Goal: Task Accomplishment & Management: Complete application form

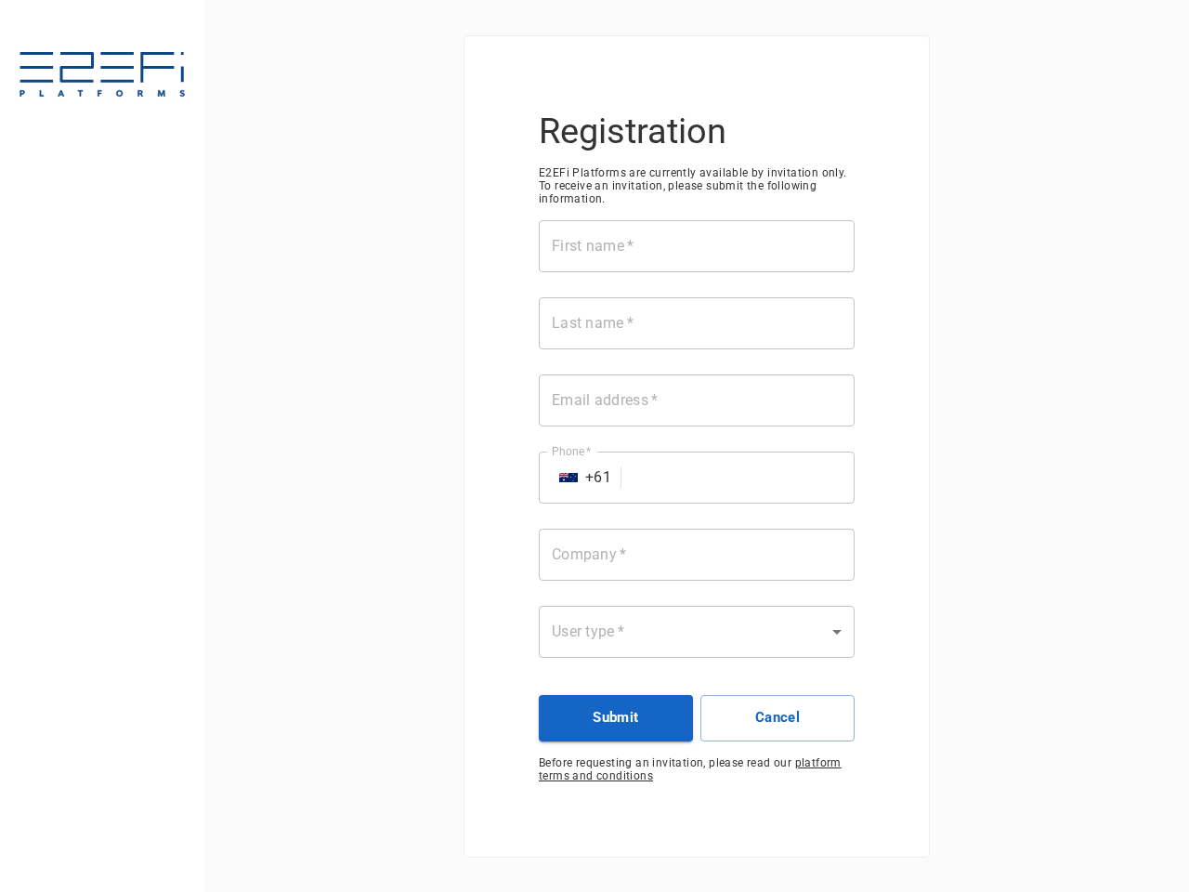
click at [595, 446] on div "First name   * First name   * Last name   * Last name   * Email address   * Ema…" at bounding box center [697, 450] width 316 height 460
click at [697, 246] on input "First name   *" at bounding box center [697, 246] width 316 height 52
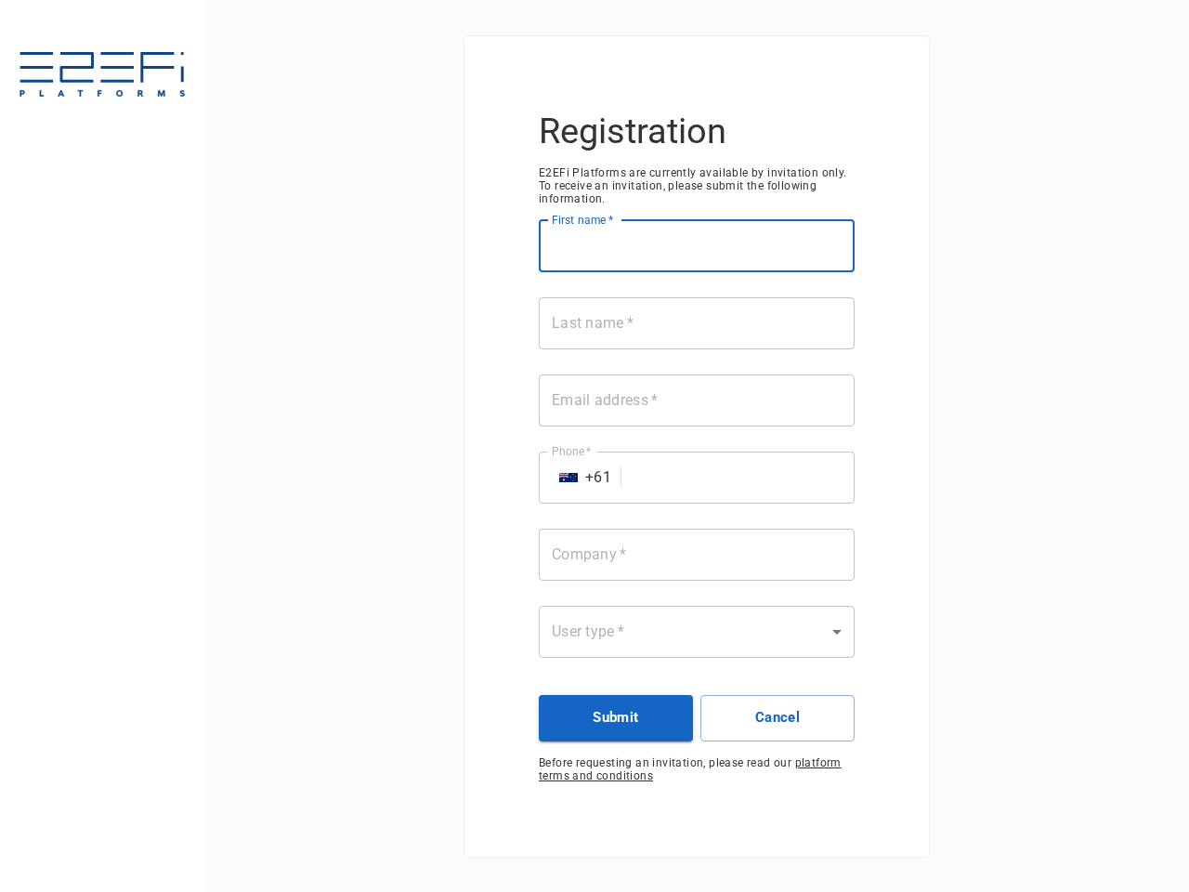
click at [697, 323] on input "Last name   *" at bounding box center [697, 323] width 316 height 52
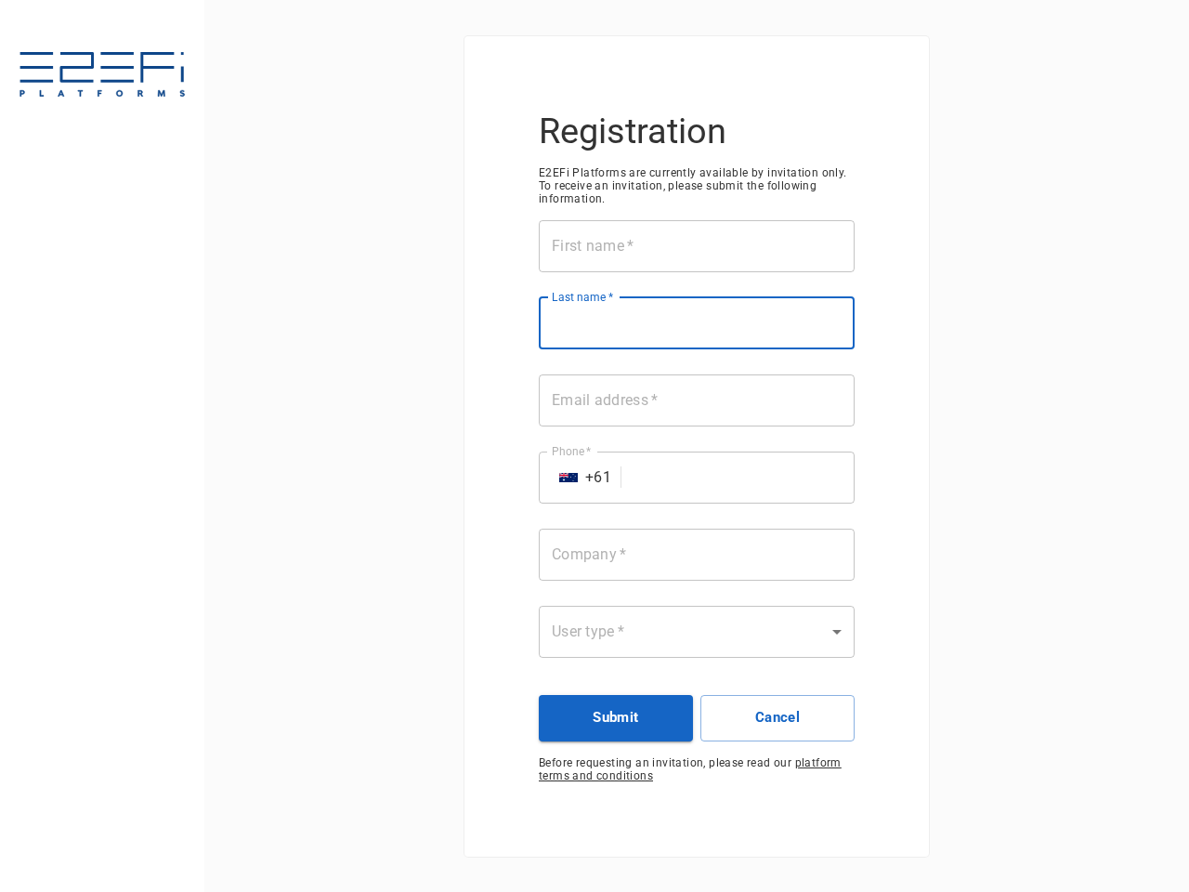
click at [697, 400] on input "Email address   *" at bounding box center [697, 400] width 316 height 52
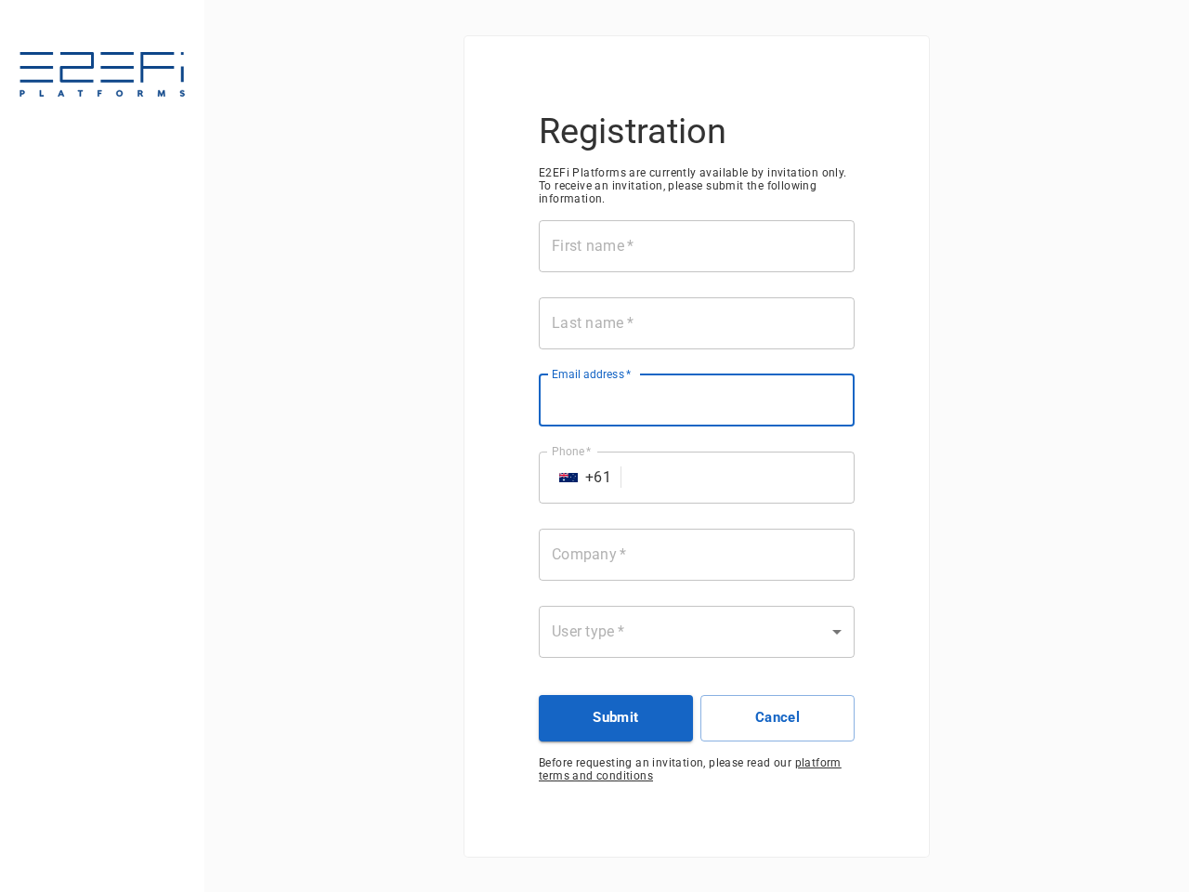
click at [697, 478] on input "Phone   *" at bounding box center [742, 478] width 226 height 52
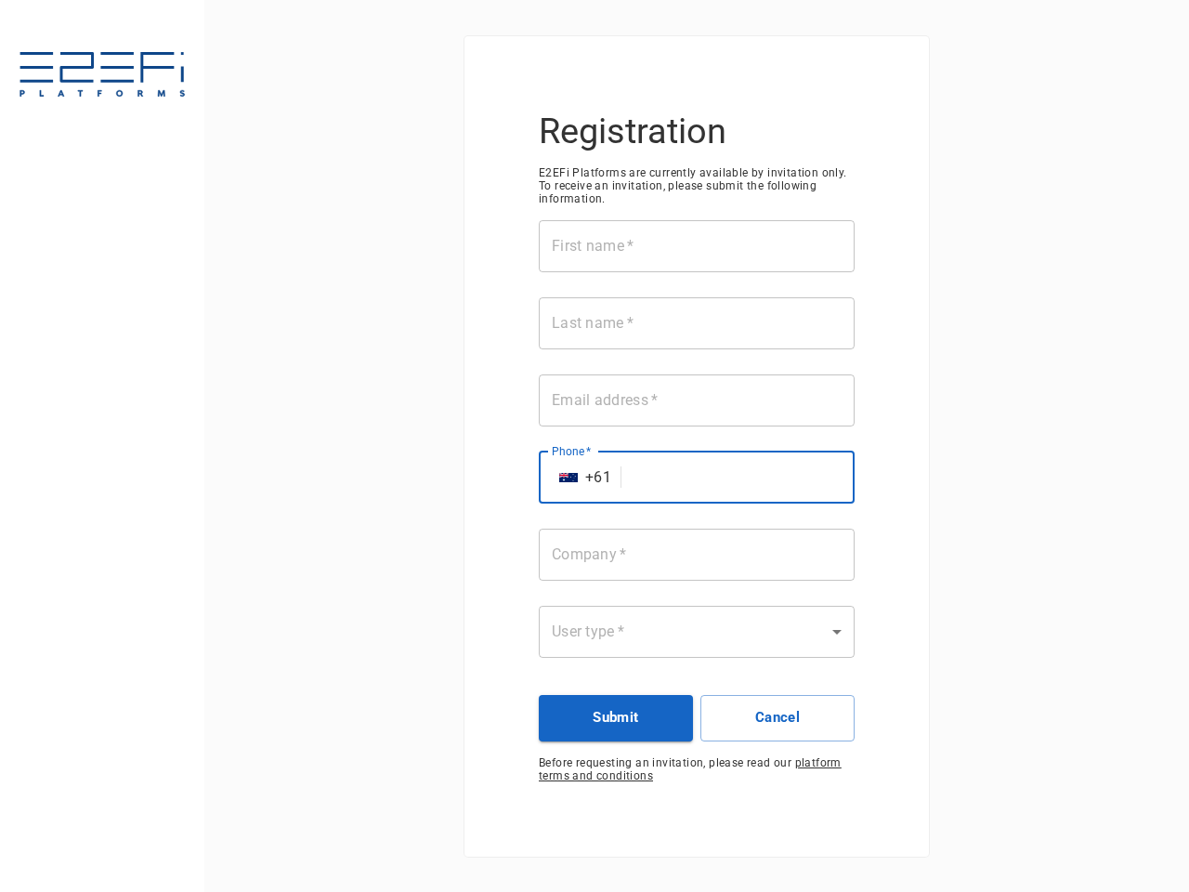
click at [569, 478] on img "Select country" at bounding box center [568, 477] width 19 height 9
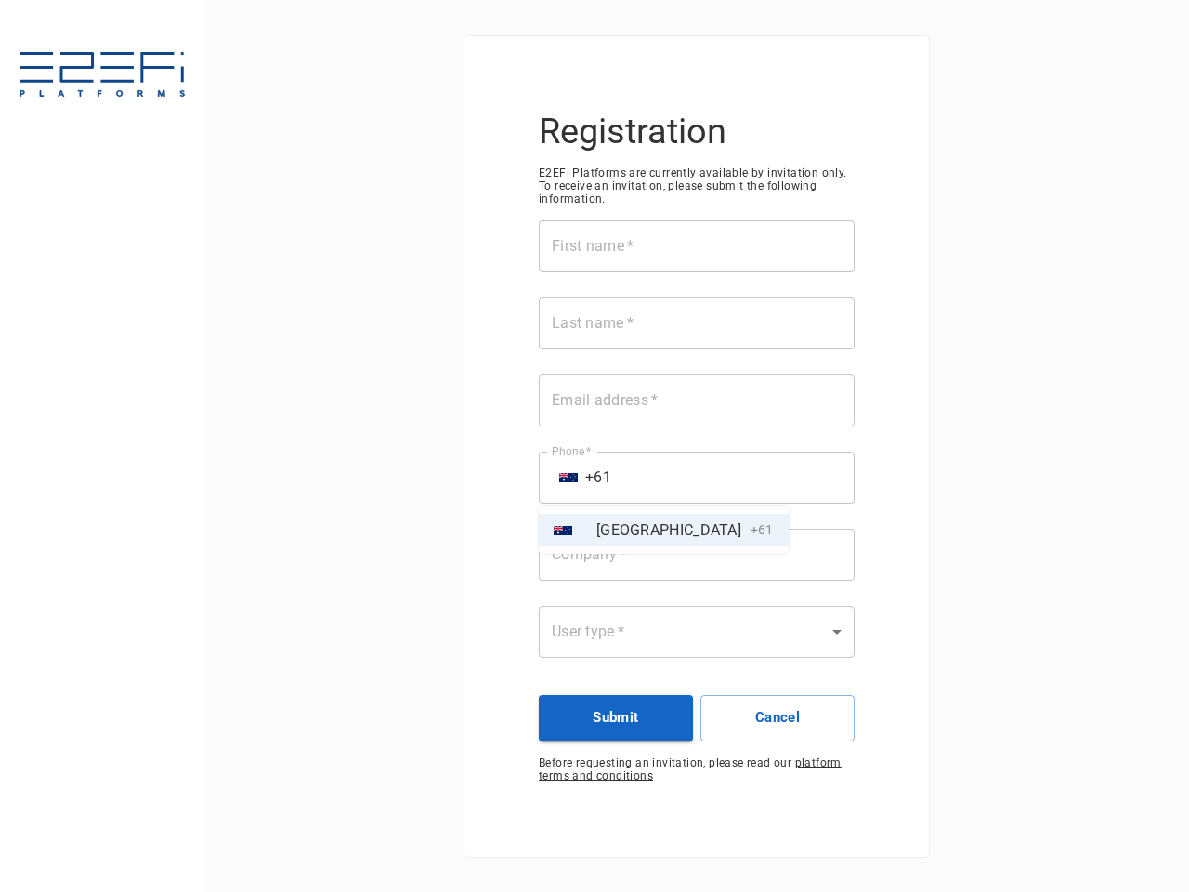
click at [697, 555] on div at bounding box center [594, 446] width 1189 height 892
click at [697, 632] on body "Registration E2EFi Platforms are currently available by invitation only. To rec…" at bounding box center [594, 446] width 1189 height 892
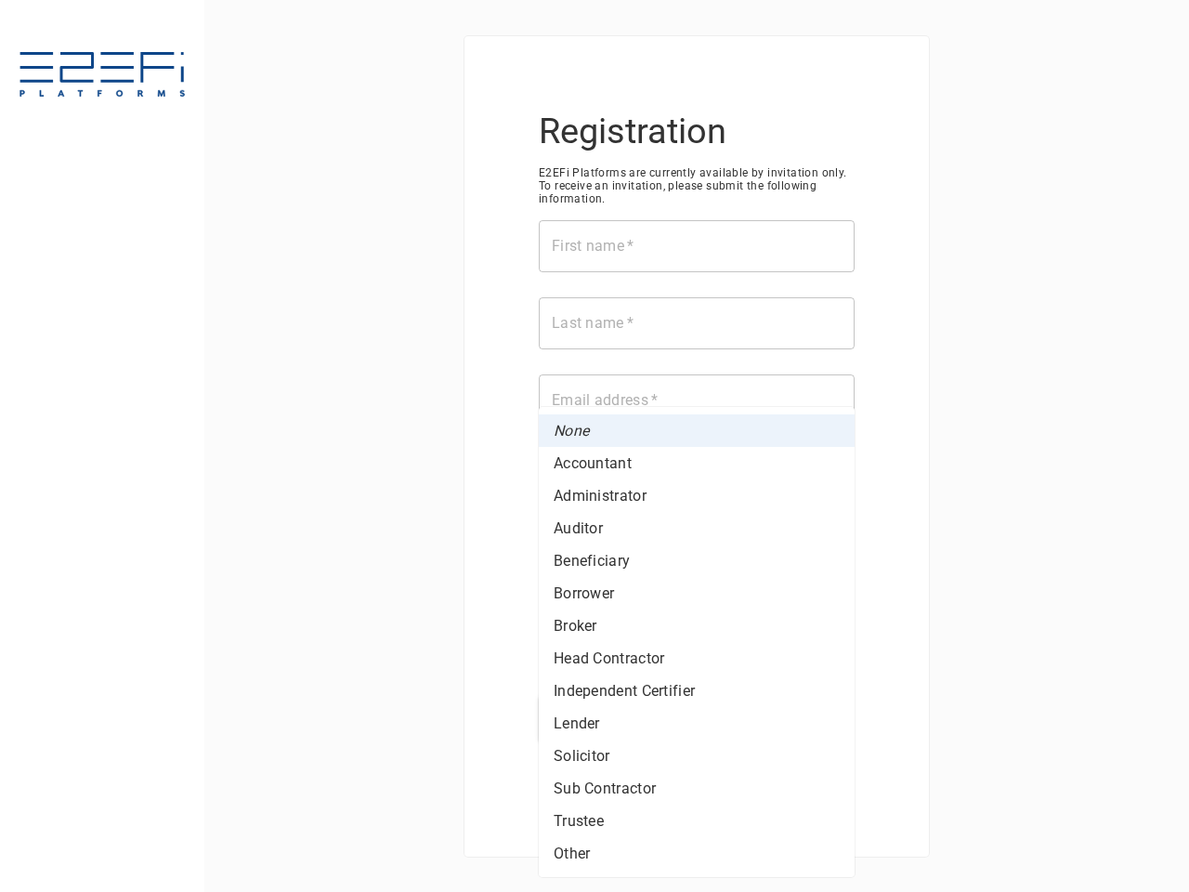
click at [616, 740] on li "Solicitor" at bounding box center [697, 756] width 316 height 33
type input "Solicitor"
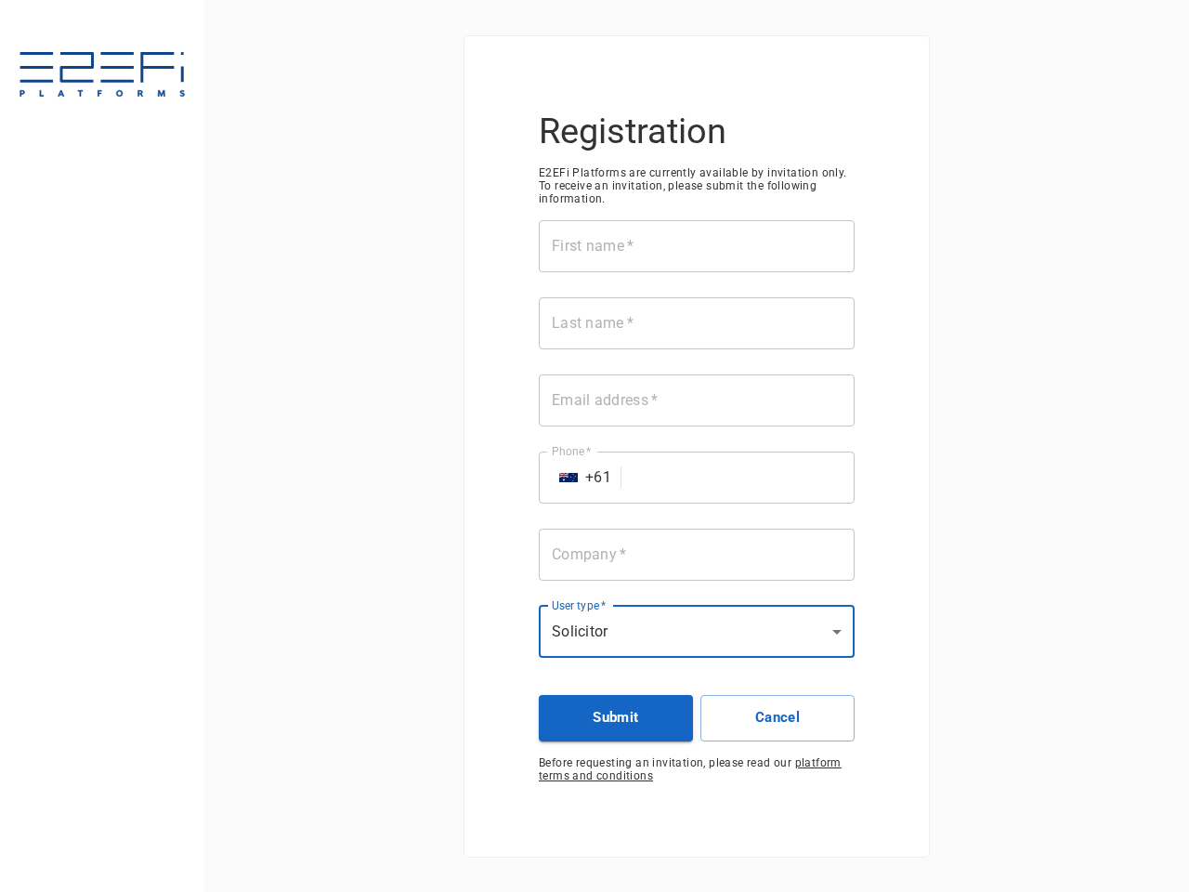
click at [778, 718] on li "Solicitor" at bounding box center [697, 712] width 237 height 19
